Goal: Register for event/course

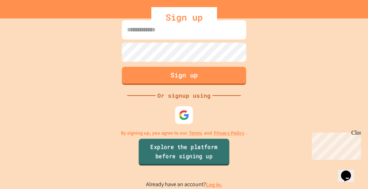
click at [192, 155] on link "Explore the platform before signing up" at bounding box center [183, 152] width 91 height 27
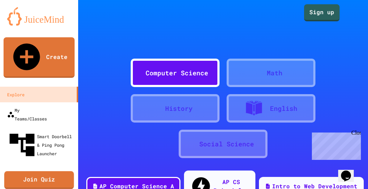
click at [39, 171] on link "Join Quiz" at bounding box center [39, 180] width 70 height 18
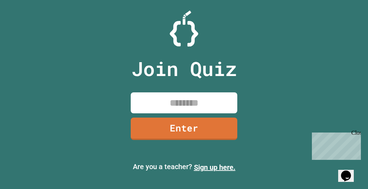
click at [144, 102] on input at bounding box center [184, 102] width 107 height 21
